Goal: Navigation & Orientation: Find specific page/section

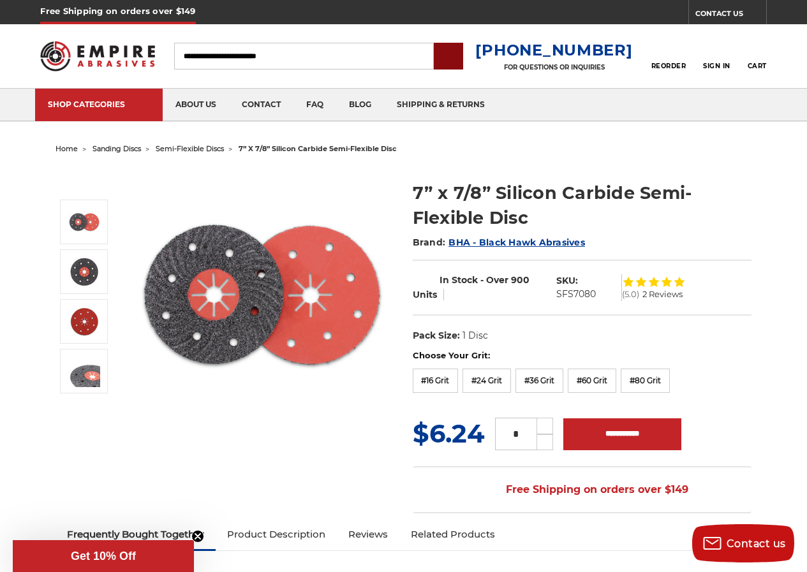
click at [461, 52] on input "submit" at bounding box center [449, 57] width 26 height 26
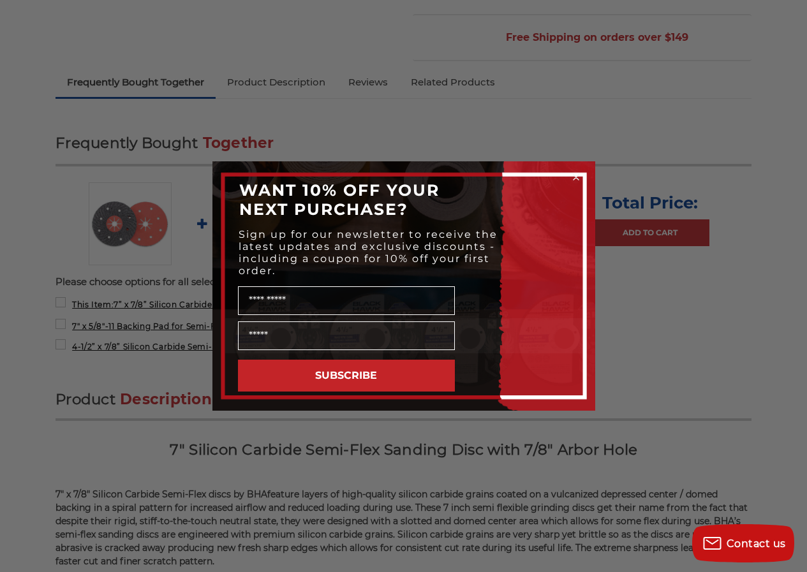
scroll to position [664, 0]
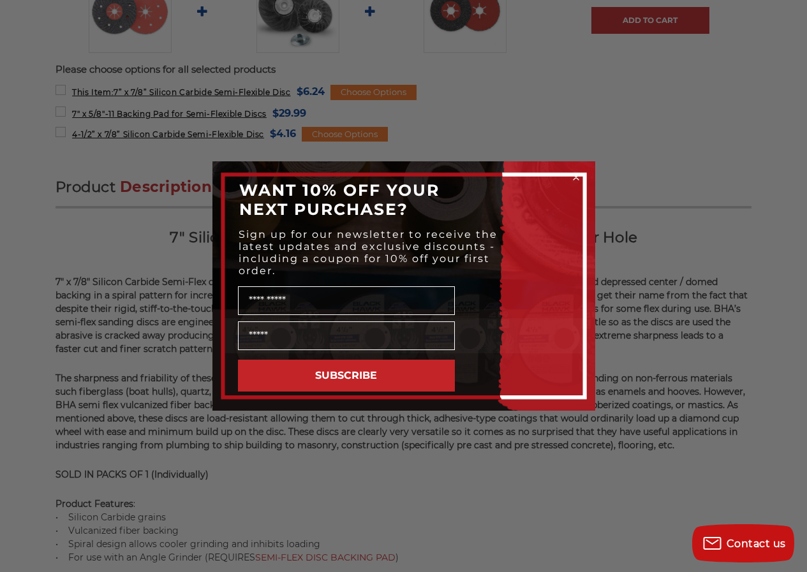
click at [575, 177] on circle "Close dialog" at bounding box center [575, 178] width 12 height 12
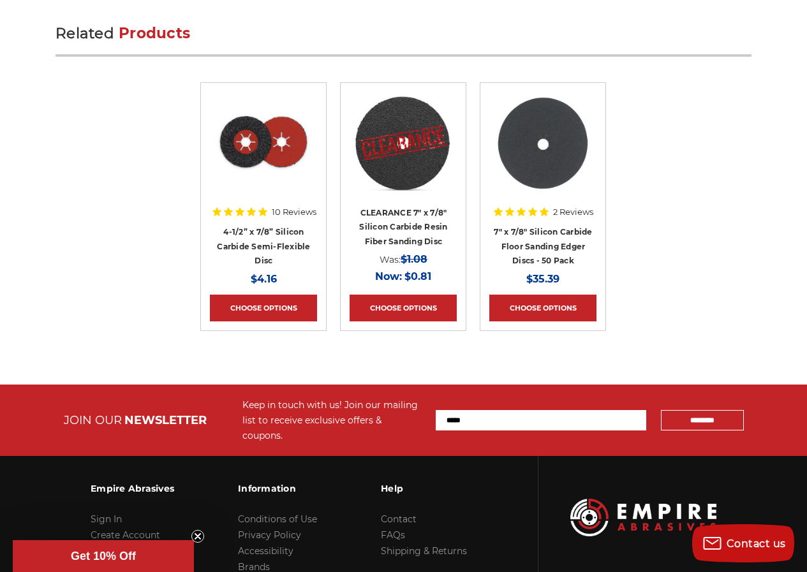
scroll to position [2538, 0]
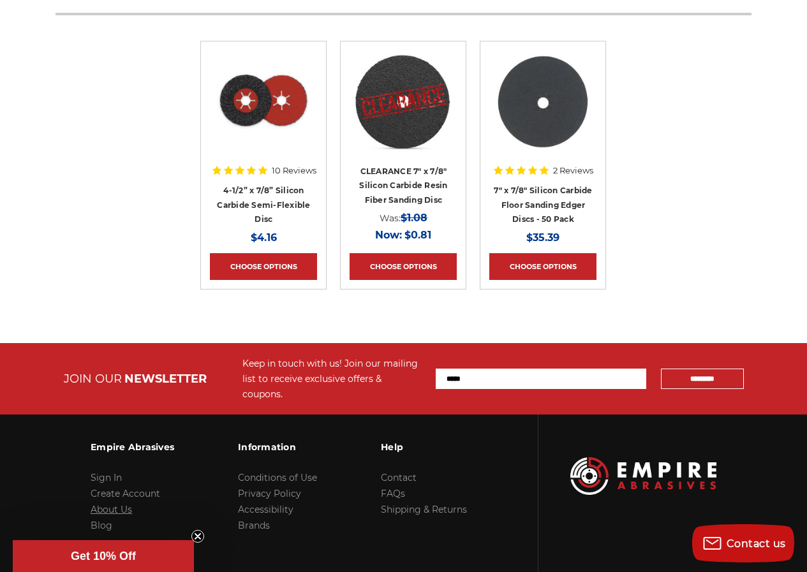
click at [119, 504] on link "About Us" at bounding box center [111, 509] width 41 height 11
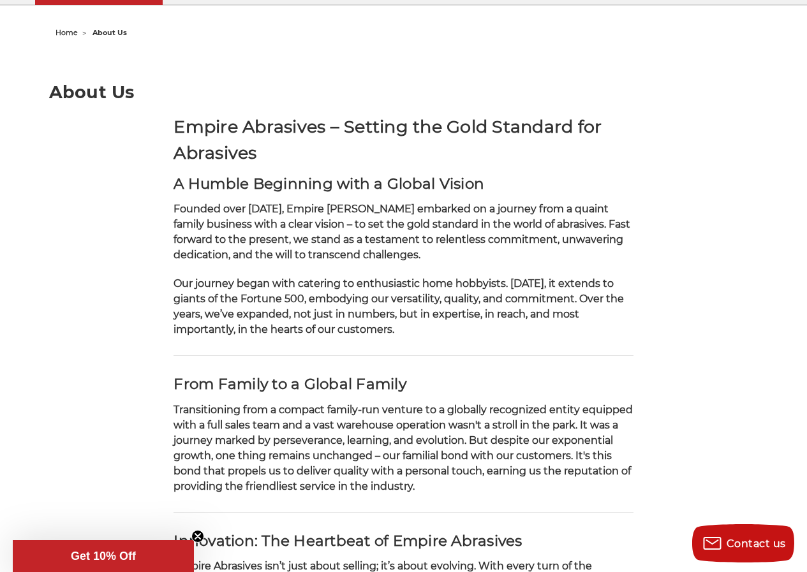
scroll to position [75, 0]
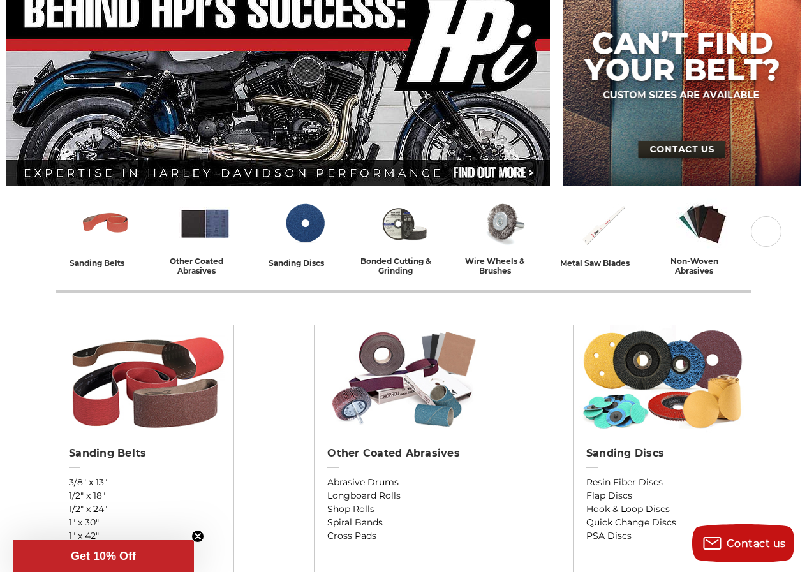
scroll to position [372, 0]
